Goal: Task Accomplishment & Management: Use online tool/utility

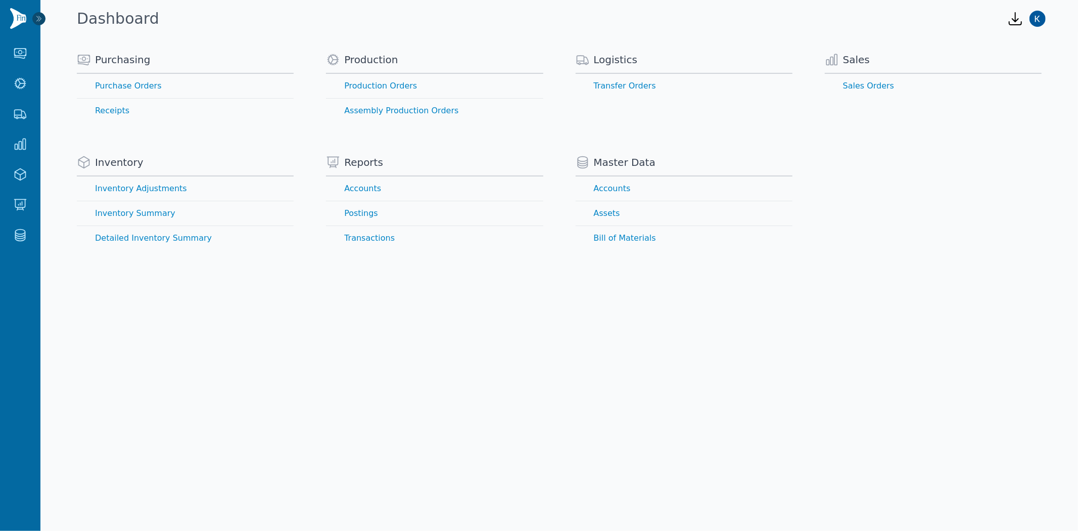
click at [41, 18] on icon at bounding box center [39, 18] width 5 height 5
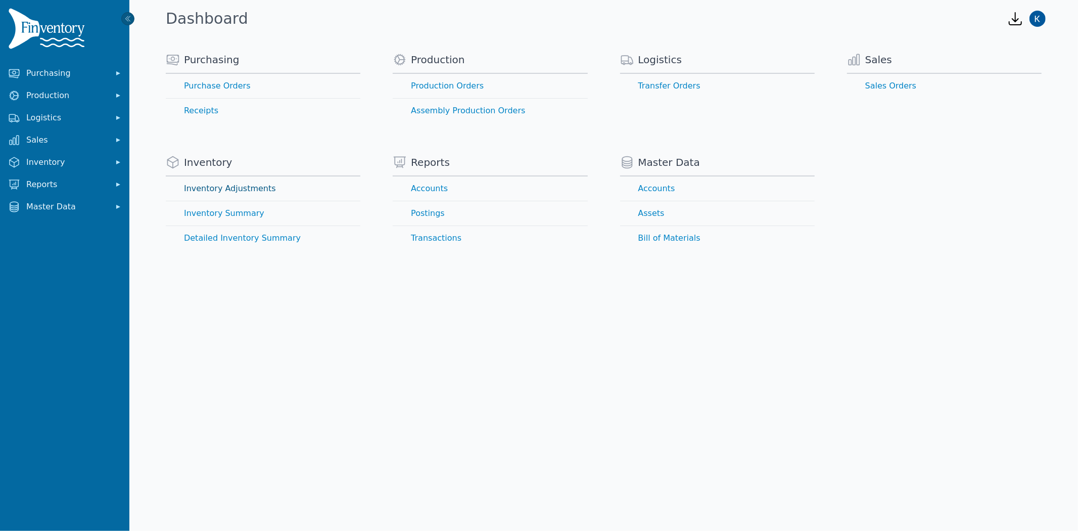
click at [196, 185] on link "Inventory Adjustments" at bounding box center [263, 188] width 195 height 24
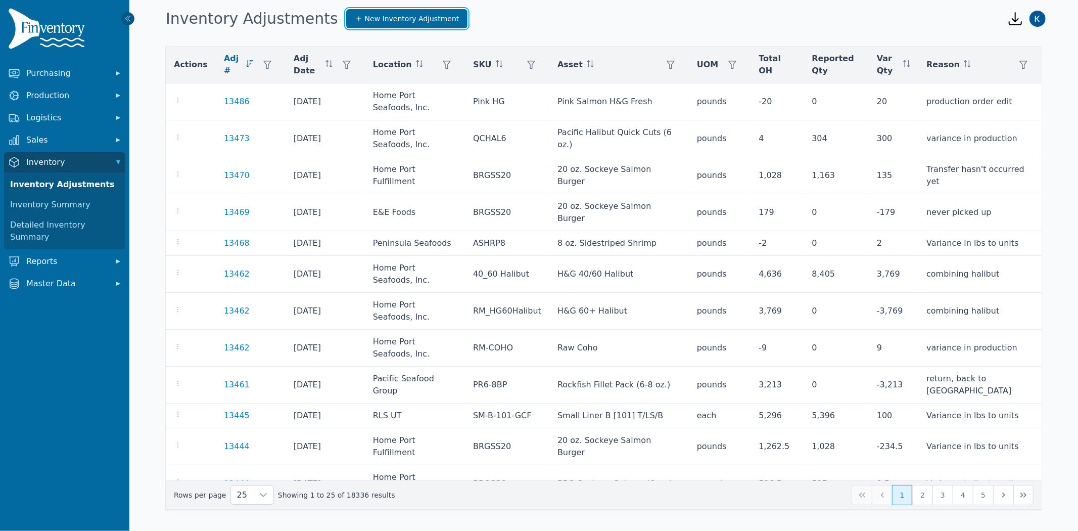
click at [383, 21] on span "New Inventory Adjustment" at bounding box center [412, 19] width 95 height 10
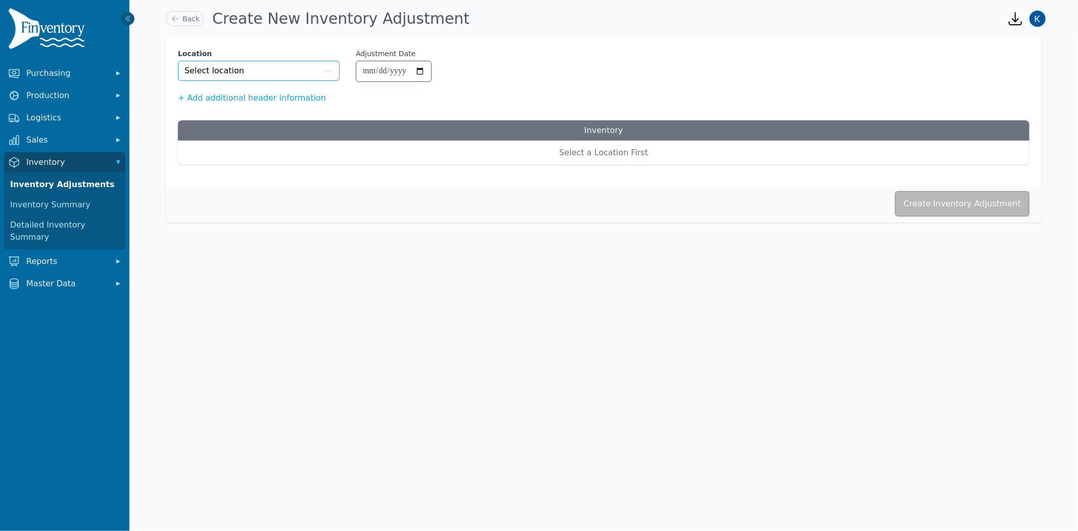
click at [259, 70] on button "Select location" at bounding box center [259, 71] width 162 height 20
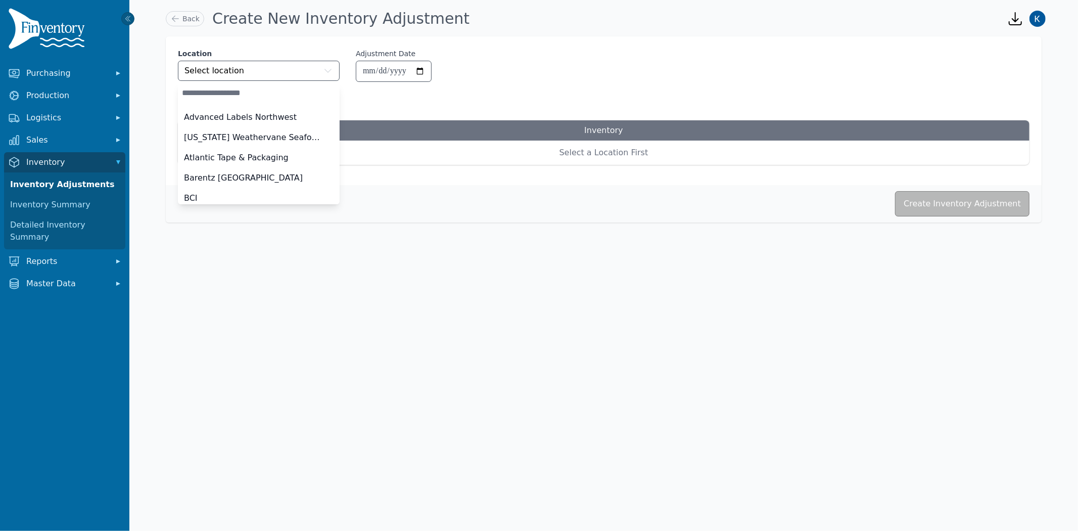
click at [246, 100] on input "search" at bounding box center [259, 93] width 162 height 20
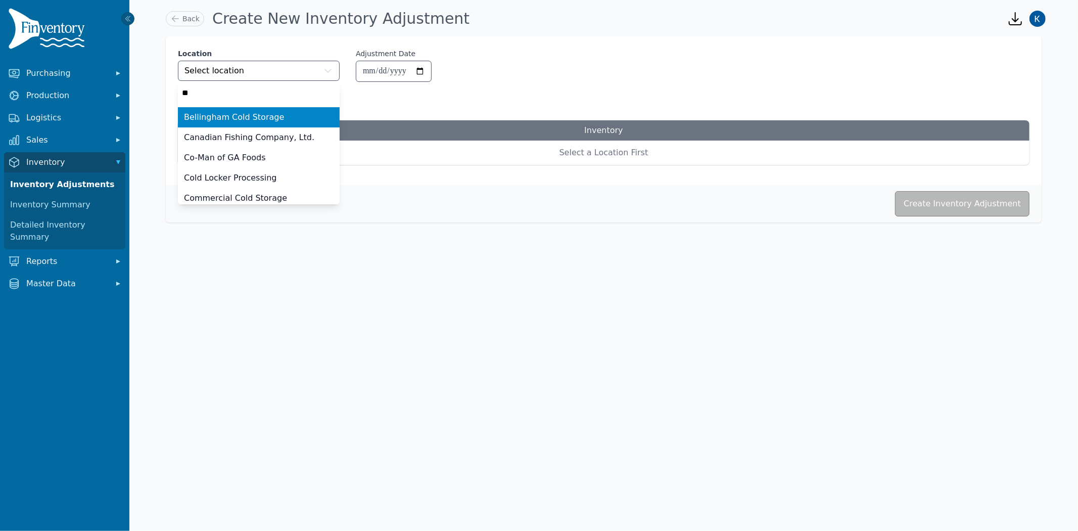
type input "***"
